Goal: Task Accomplishment & Management: Complete application form

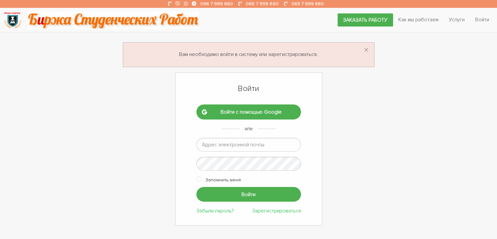
type input "romashka13052015@gmail.com"
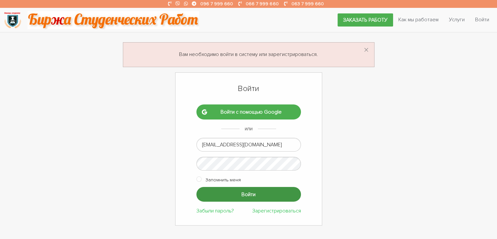
click at [260, 194] on input "Войти" at bounding box center [248, 194] width 105 height 15
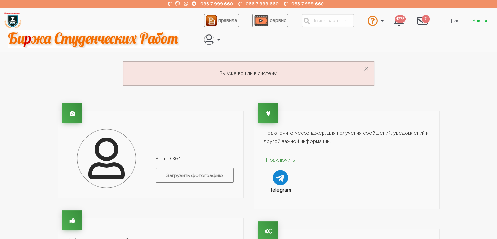
click at [481, 21] on link "Заказы" at bounding box center [480, 20] width 27 height 12
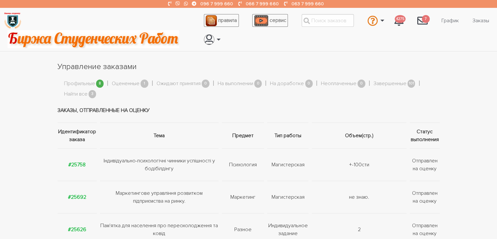
scroll to position [65, 0]
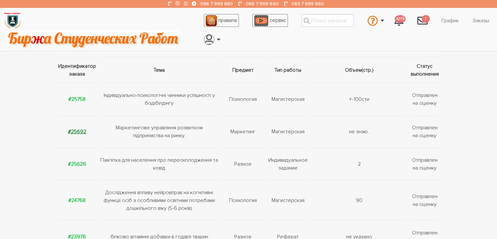
click at [80, 129] on strong "#25692" at bounding box center [77, 131] width 18 height 7
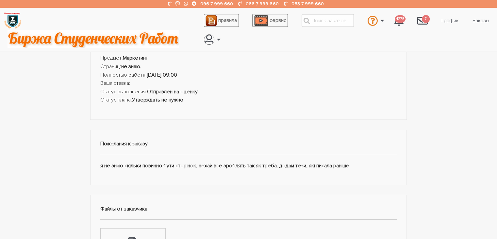
scroll to position [131, 0]
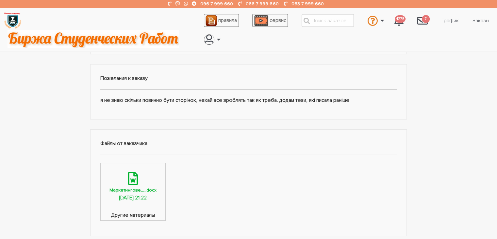
click at [142, 179] on link "Маркетингове_...docx 26.08.2025, 21:22" at bounding box center [133, 187] width 65 height 48
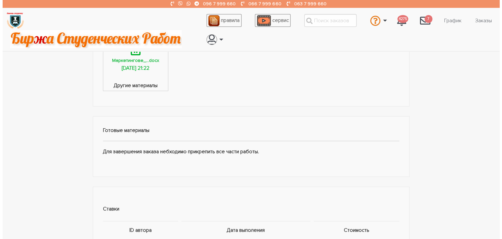
scroll to position [359, 0]
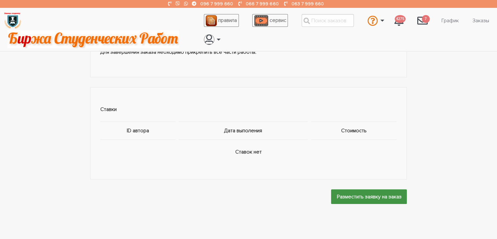
click at [390, 193] on input "Разместить заявку на заказ" at bounding box center [369, 196] width 76 height 15
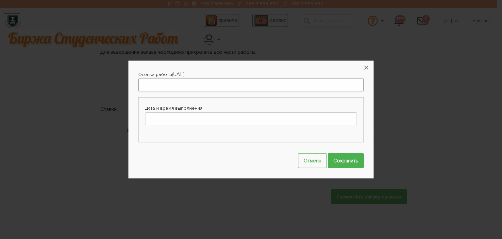
click at [270, 84] on input "Оценка работы" at bounding box center [250, 84] width 225 height 13
type input "3"
type input "4000"
click at [265, 115] on input "Дата и время выполнения" at bounding box center [251, 118] width 212 height 13
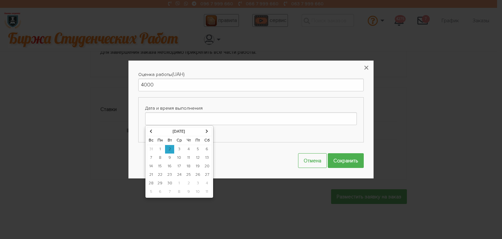
click at [197, 189] on td "10" at bounding box center [197, 191] width 9 height 9
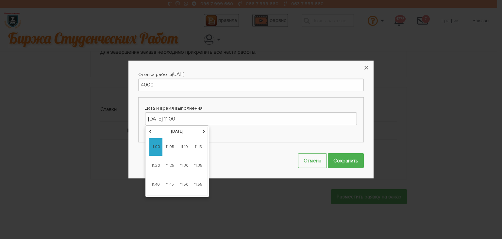
click at [156, 145] on span "11:00" at bounding box center [155, 147] width 13 height 18
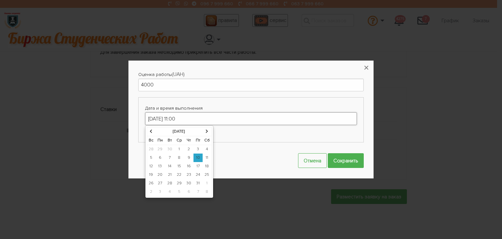
click at [187, 118] on input "10-10-2025 11:00" at bounding box center [251, 118] width 212 height 13
click at [197, 158] on td "10" at bounding box center [197, 157] width 9 height 8
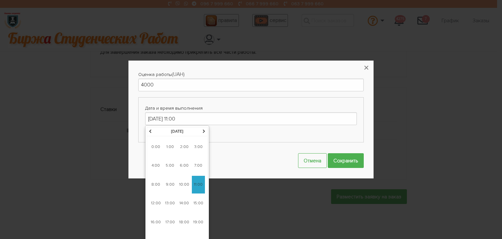
click at [169, 181] on span "9:00" at bounding box center [169, 184] width 13 height 18
type input "10-10-2025 09:00"
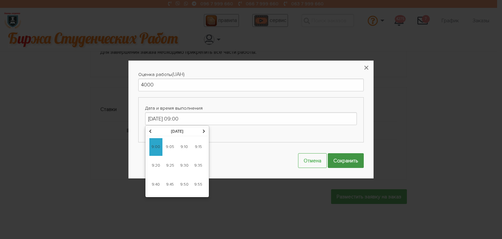
click at [345, 161] on input "Сохранить" at bounding box center [346, 160] width 36 height 15
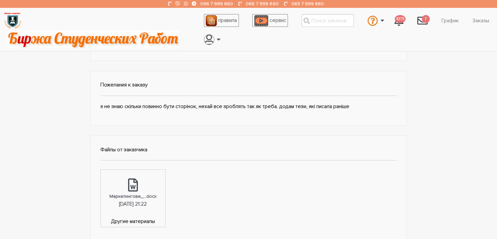
scroll to position [0, 0]
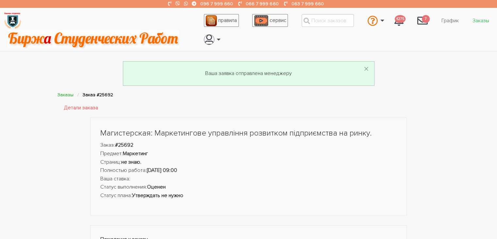
click at [478, 21] on link "Заказы" at bounding box center [480, 20] width 27 height 12
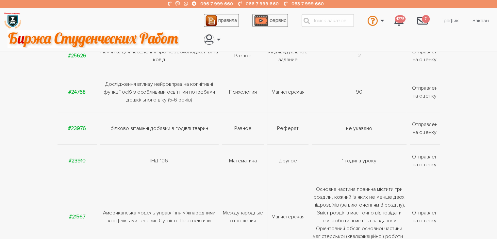
scroll to position [196, 0]
